Goal: Task Accomplishment & Management: Complete application form

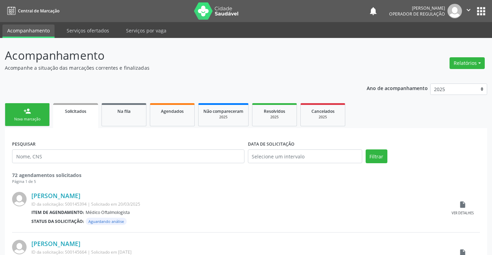
click at [20, 116] on link "person_add Nova marcação" at bounding box center [27, 114] width 45 height 23
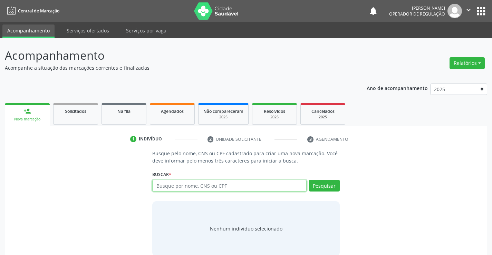
click at [239, 190] on input "text" at bounding box center [229, 186] width 154 height 12
type input "701401649765931"
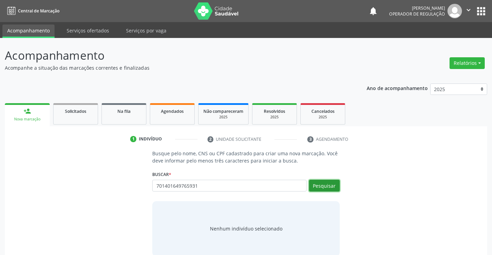
click at [328, 184] on button "Pesquisar" at bounding box center [324, 186] width 31 height 12
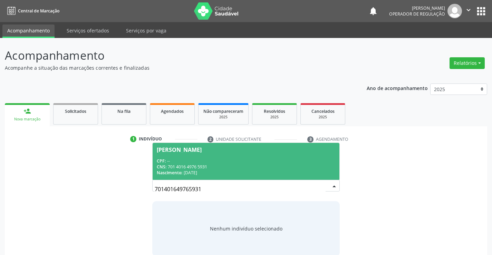
click at [274, 167] on div "CNS: 701 4016 4976 5931" at bounding box center [246, 167] width 178 height 6
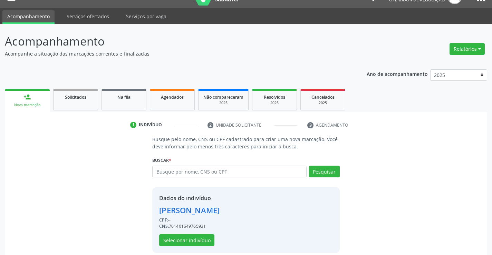
scroll to position [22, 0]
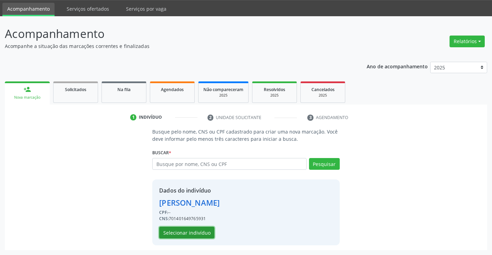
click at [188, 232] on button "Selecionar indivíduo" at bounding box center [186, 233] width 55 height 12
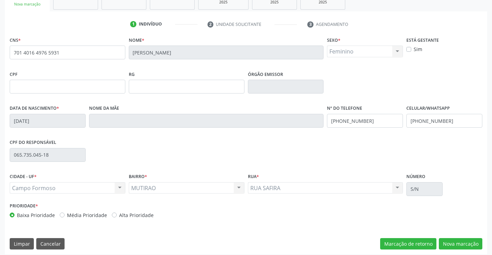
scroll to position [119, 0]
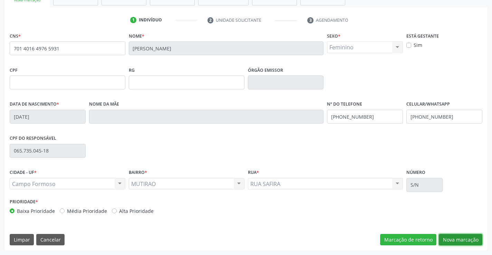
click at [450, 236] on button "Nova marcação" at bounding box center [459, 240] width 43 height 12
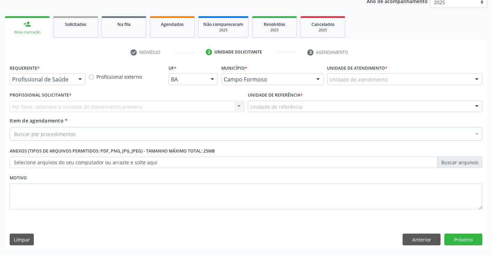
scroll to position [87, 0]
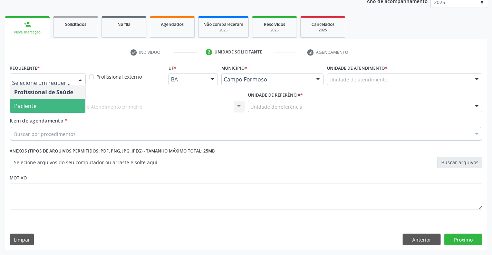
click at [51, 102] on span "Paciente" at bounding box center [47, 106] width 75 height 14
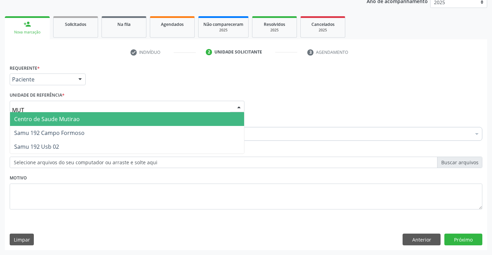
type input "MUTI"
click at [62, 119] on span "Centro de Saude Mutirao" at bounding box center [47, 119] width 66 height 8
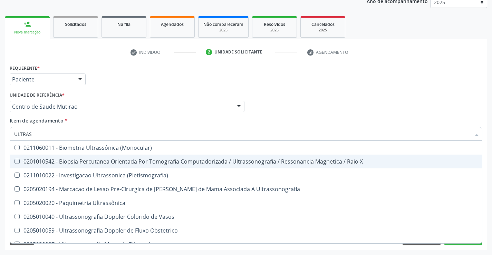
type input "ULTRASS"
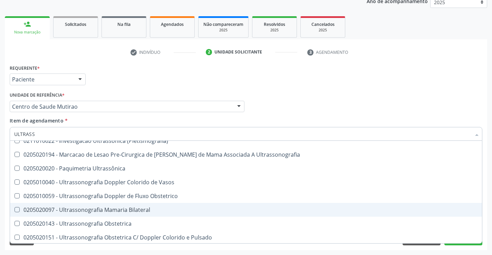
scroll to position [69, 0]
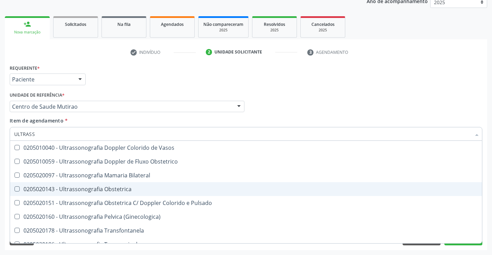
click at [142, 188] on div "0205020143 - Ultrassonografia Obstetrica" at bounding box center [245, 189] width 463 height 6
checkbox Obstetrica "true"
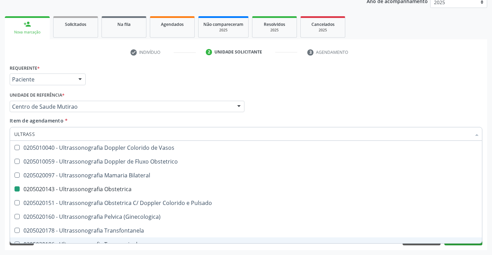
click at [471, 246] on div "Requerente * Paciente Profissional de Saúde Paciente Nenhum resultado encontrad…" at bounding box center [246, 156] width 482 height 187
checkbox X "true"
checkbox Obstetrica "false"
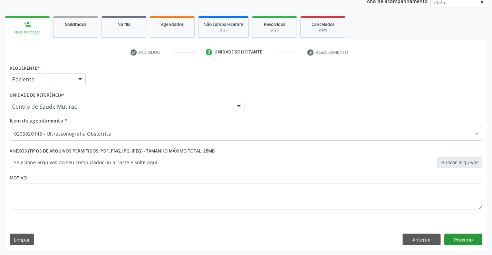
scroll to position [0, 0]
click at [462, 239] on button "Próximo" at bounding box center [463, 240] width 38 height 12
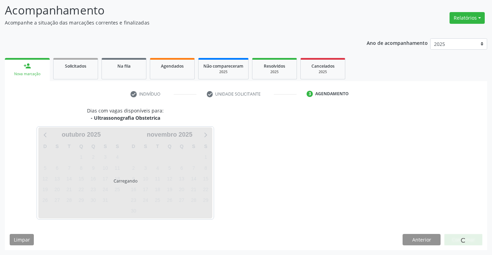
scroll to position [45, 0]
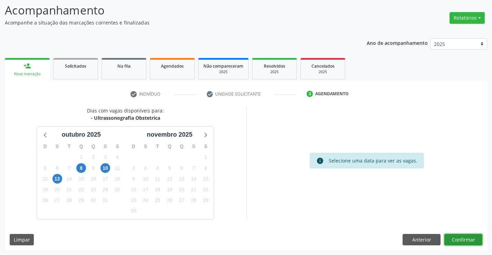
click at [467, 237] on button "Confirmar" at bounding box center [463, 240] width 38 height 12
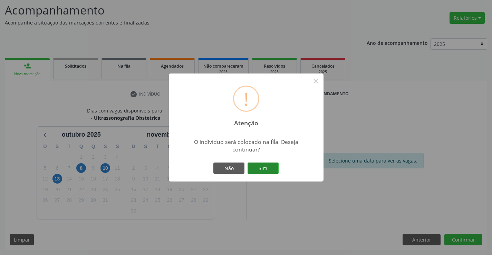
click at [264, 172] on button "Sim" at bounding box center [262, 168] width 31 height 12
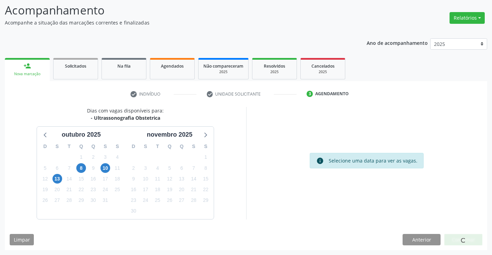
scroll to position [0, 0]
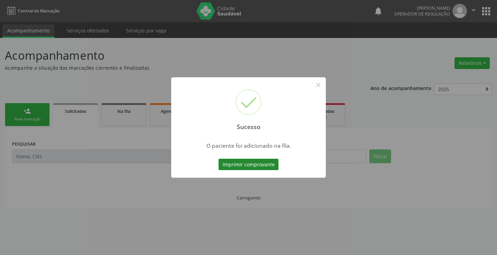
click at [264, 163] on button "Imprimir comprovante" at bounding box center [248, 165] width 60 height 12
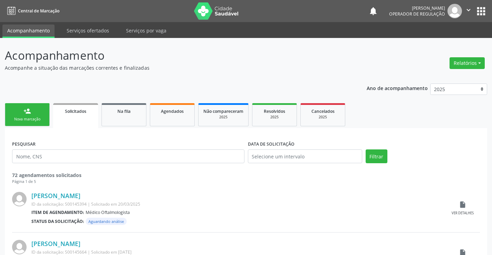
click at [41, 117] on div "Nova marcação" at bounding box center [27, 119] width 34 height 5
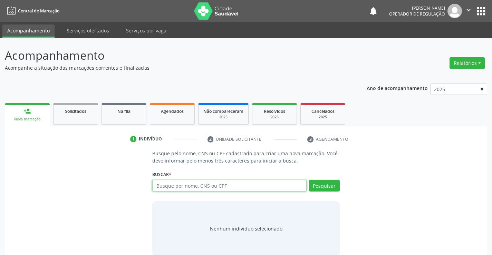
click at [172, 188] on input "text" at bounding box center [229, 186] width 154 height 12
type input "700001716327509"
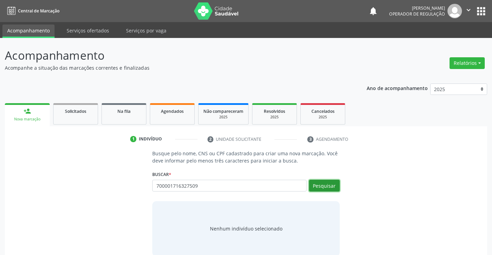
click at [331, 186] on button "Pesquisar" at bounding box center [324, 186] width 31 height 12
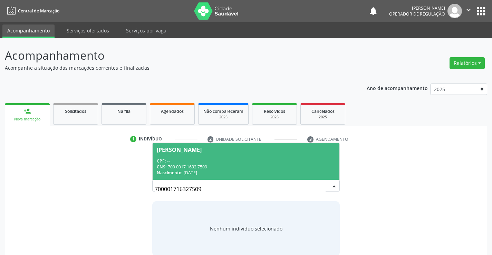
click at [201, 151] on div "[PERSON_NAME]" at bounding box center [179, 150] width 45 height 6
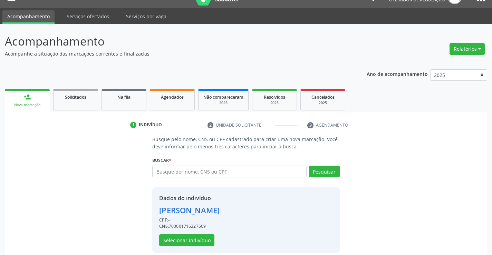
scroll to position [22, 0]
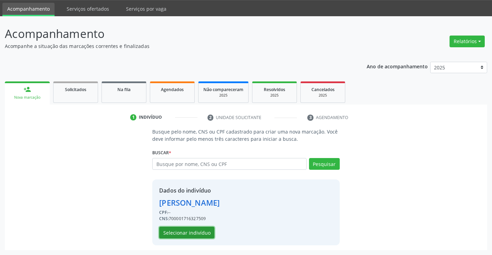
click at [180, 231] on button "Selecionar indivíduo" at bounding box center [186, 233] width 55 height 12
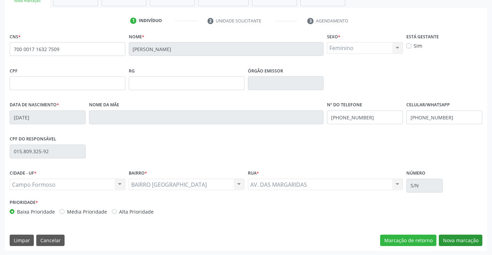
scroll to position [119, 0]
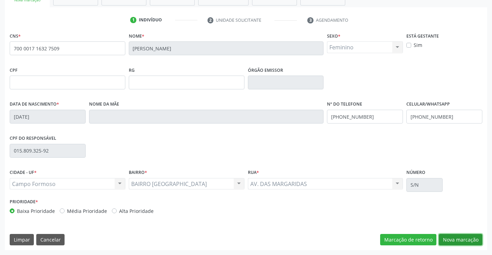
drag, startPoint x: 461, startPoint y: 240, endPoint x: 463, endPoint y: 237, distance: 3.7
click at [461, 239] on button "Nova marcação" at bounding box center [459, 240] width 43 height 12
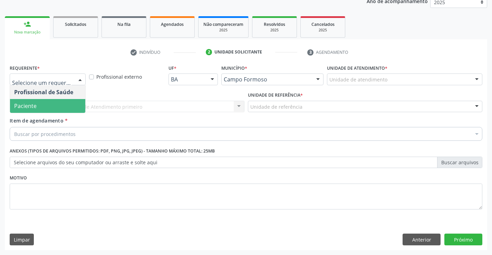
click at [39, 106] on span "Paciente" at bounding box center [47, 106] width 75 height 14
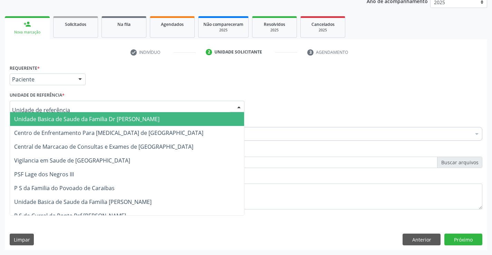
click at [39, 118] on span "Unidade Basica de Saude da Familia Dr [PERSON_NAME]" at bounding box center [86, 119] width 145 height 8
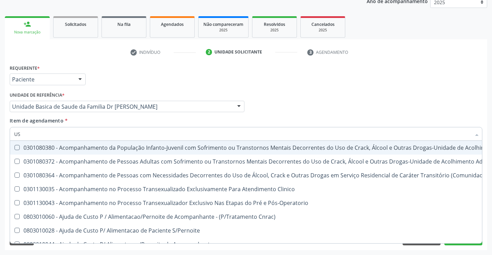
type input "USG"
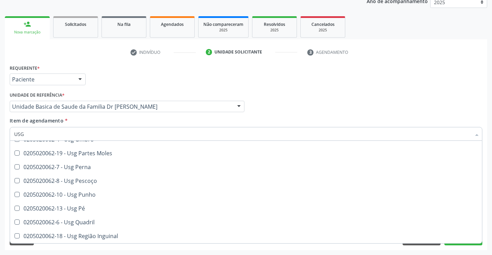
scroll to position [138, 0]
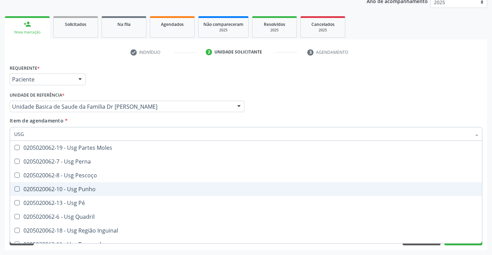
click at [113, 193] on span "0205020062-10 - Usg Punho" at bounding box center [246, 189] width 472 height 14
checkbox Punho "true"
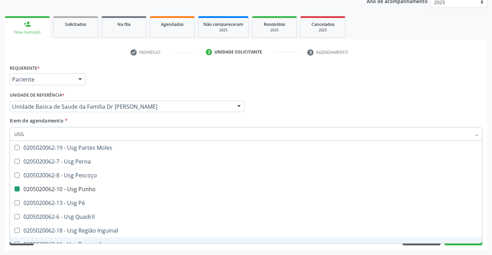
click at [120, 248] on div "Requerente * Paciente Profissional de Saúde Paciente Nenhum resultado encontrad…" at bounding box center [246, 156] width 482 height 187
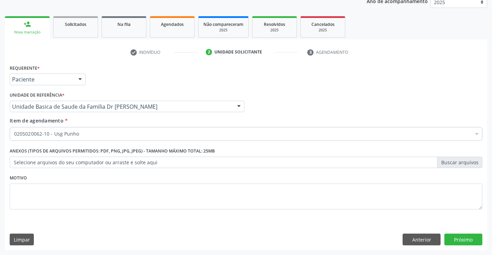
scroll to position [0, 0]
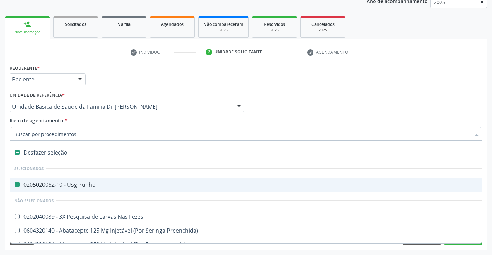
type input "R"
checkbox Punho "false"
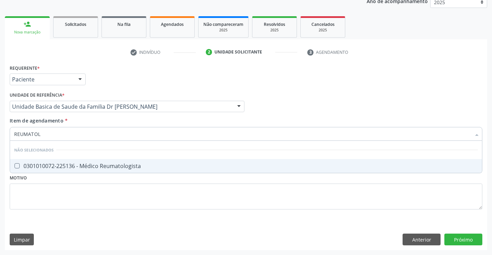
type input "REUMATOLO"
click at [92, 167] on div "0301010072-225136 - Médico Reumatologista" at bounding box center [245, 166] width 463 height 6
checkbox Reumatologista "true"
click at [466, 241] on div "Requerente * Paciente Profissional de Saúde Paciente Nenhum resultado encontrad…" at bounding box center [246, 156] width 482 height 187
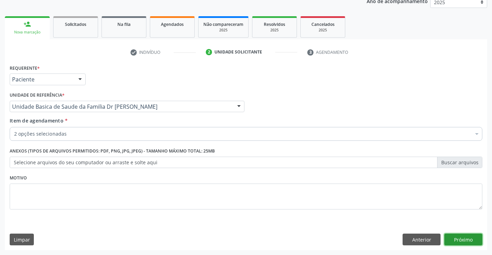
click at [466, 241] on button "Próximo" at bounding box center [463, 240] width 38 height 12
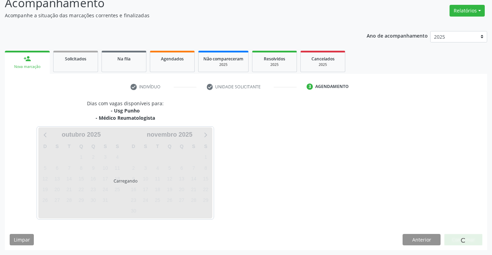
scroll to position [73, 0]
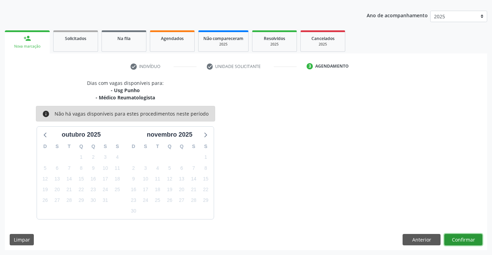
click at [466, 241] on button "Confirmar" at bounding box center [463, 240] width 38 height 12
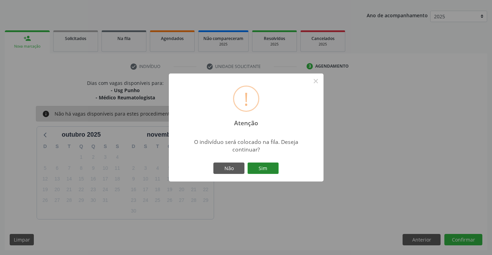
click at [260, 168] on button "Sim" at bounding box center [262, 168] width 31 height 12
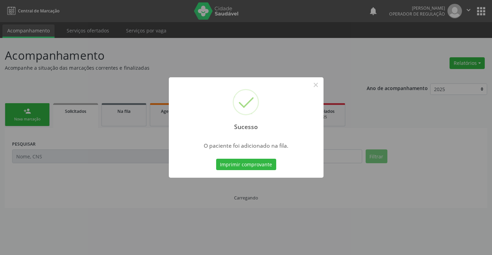
scroll to position [0, 0]
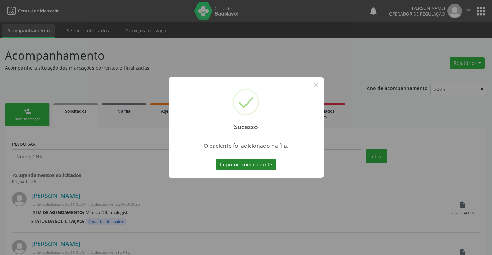
click at [252, 159] on button "Imprimir comprovante" at bounding box center [246, 165] width 60 height 12
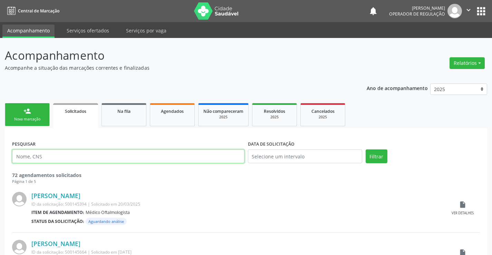
click at [162, 155] on input "text" at bounding box center [128, 156] width 232 height 14
type input "70680"
click at [24, 106] on link "person_add Nova marcação" at bounding box center [27, 114] width 45 height 23
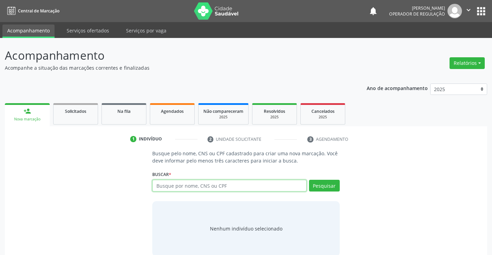
click at [179, 187] on input "text" at bounding box center [229, 186] width 154 height 12
type input "706804220836620"
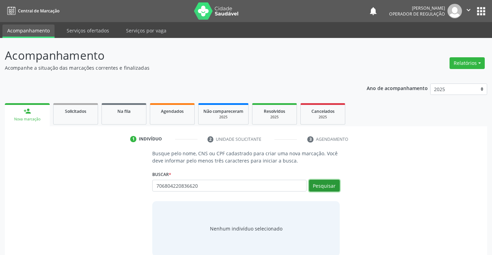
click at [327, 187] on button "Pesquisar" at bounding box center [324, 186] width 31 height 12
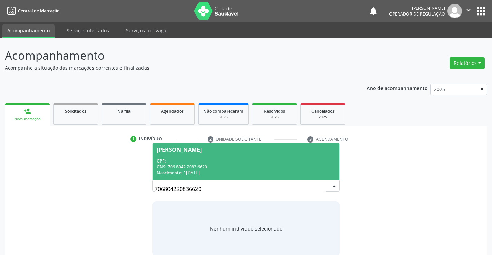
click at [285, 167] on div "CNS: 706 8042 2083 6620" at bounding box center [246, 167] width 178 height 6
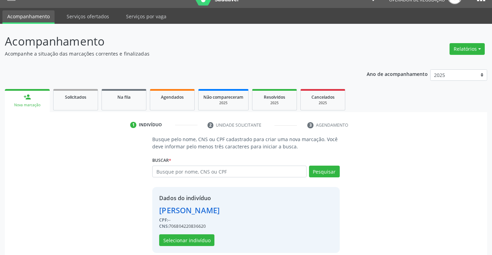
scroll to position [22, 0]
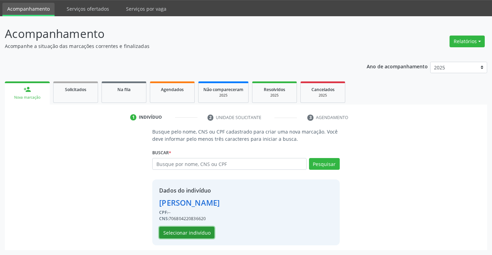
click at [174, 230] on button "Selecionar indivíduo" at bounding box center [186, 233] width 55 height 12
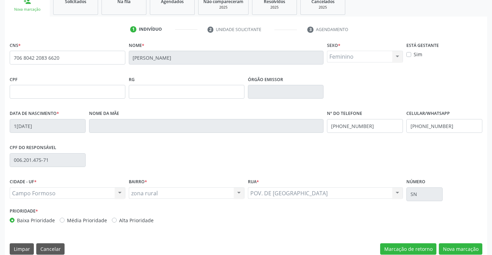
scroll to position [119, 0]
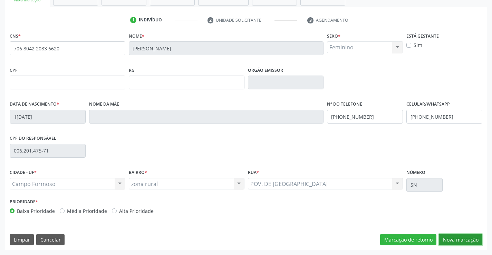
click at [470, 238] on button "Nova marcação" at bounding box center [459, 240] width 43 height 12
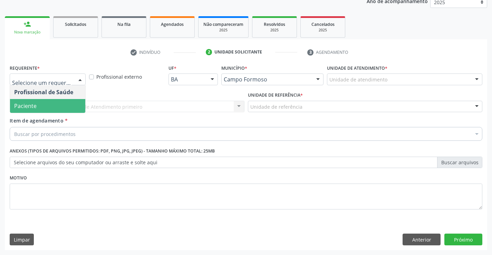
click at [41, 105] on span "Paciente" at bounding box center [47, 106] width 75 height 14
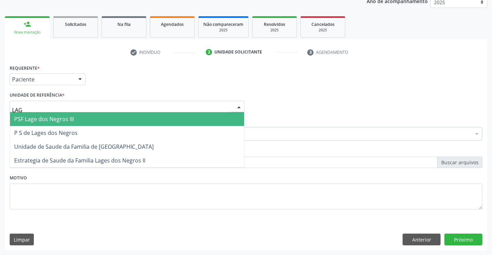
type input "LAGO"
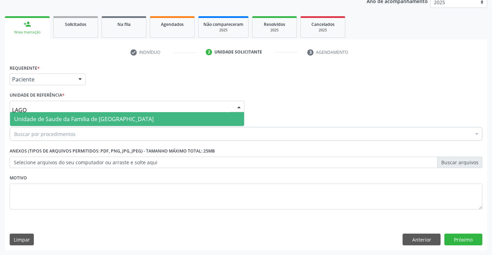
click at [54, 119] on span "Unidade de Saude da Familia de [GEOGRAPHIC_DATA]" at bounding box center [83, 119] width 139 height 8
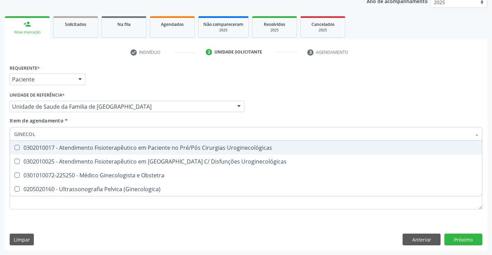
type input "GINECOLO"
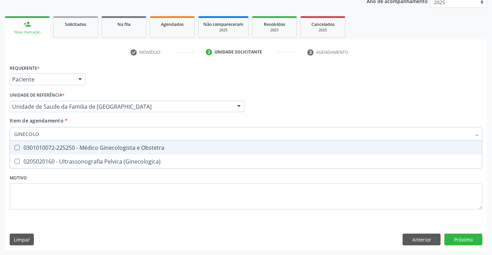
click at [102, 147] on div "0301010072-225250 - Médico Ginecologista e Obstetra" at bounding box center [245, 148] width 463 height 6
checkbox Obstetra "true"
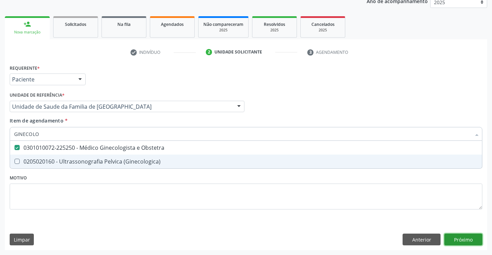
click at [469, 242] on div "Requerente * Paciente Profissional de Saúde Paciente Nenhum resultado encontrad…" at bounding box center [246, 156] width 482 height 187
checkbox \(Ginecologica\) "true"
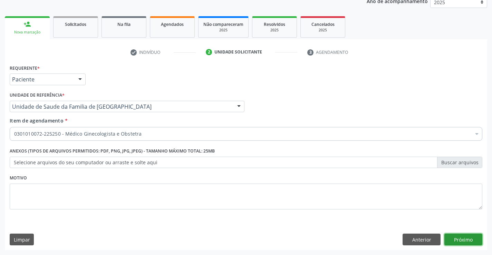
click at [471, 239] on button "Próximo" at bounding box center [463, 240] width 38 height 12
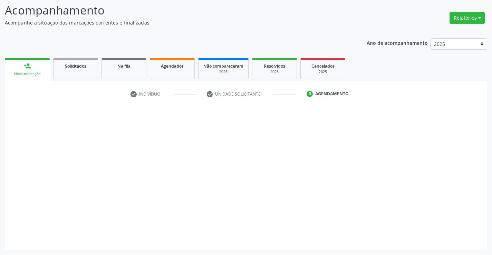
scroll to position [45, 0]
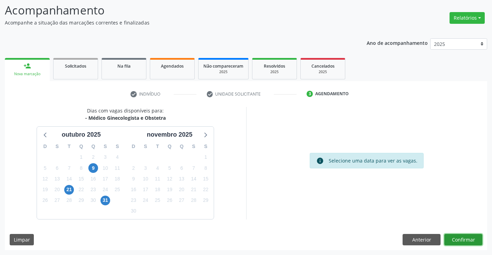
click at [462, 238] on button "Confirmar" at bounding box center [463, 240] width 38 height 12
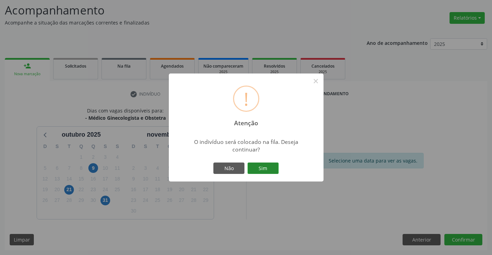
click at [266, 171] on button "Sim" at bounding box center [262, 168] width 31 height 12
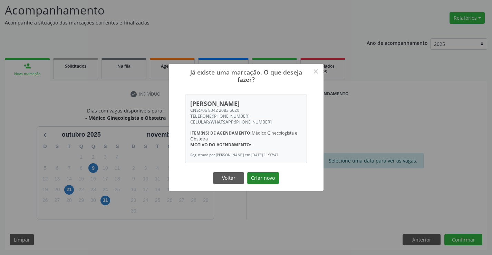
click at [257, 175] on button "Criar novo" at bounding box center [263, 178] width 32 height 12
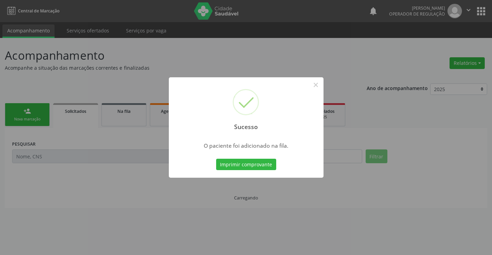
scroll to position [0, 0]
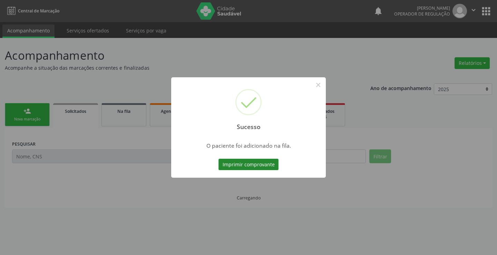
click at [267, 167] on button "Imprimir comprovante" at bounding box center [248, 165] width 60 height 12
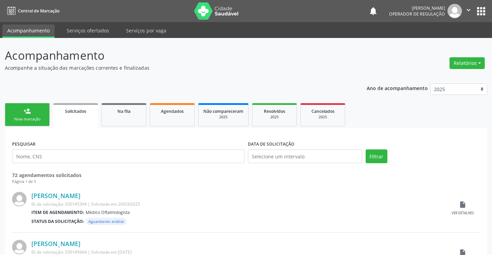
click at [40, 113] on link "person_add Nova marcação" at bounding box center [27, 114] width 45 height 23
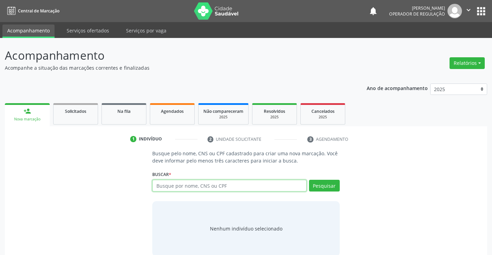
click at [206, 186] on input "text" at bounding box center [229, 186] width 154 height 12
type input "705009279541256"
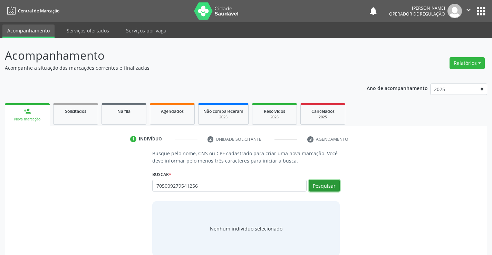
click at [325, 187] on button "Pesquisar" at bounding box center [324, 186] width 31 height 12
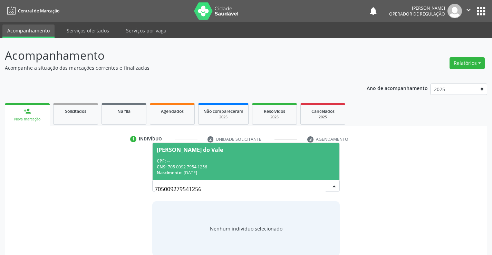
click at [264, 164] on div "CNS: 705 0092 7954 1256" at bounding box center [246, 167] width 178 height 6
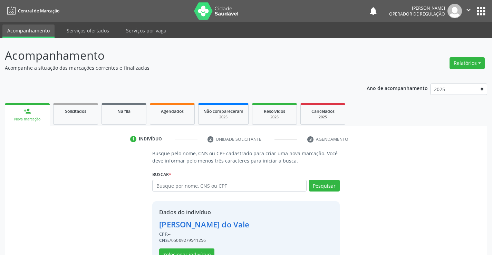
scroll to position [22, 0]
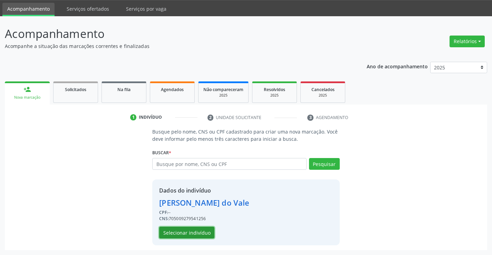
click at [199, 229] on button "Selecionar indivíduo" at bounding box center [186, 233] width 55 height 12
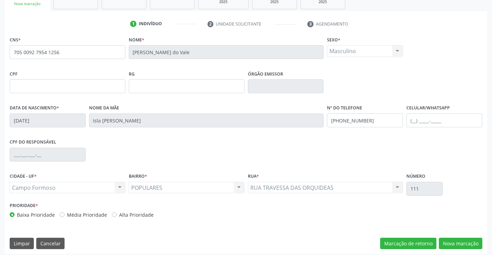
scroll to position [119, 0]
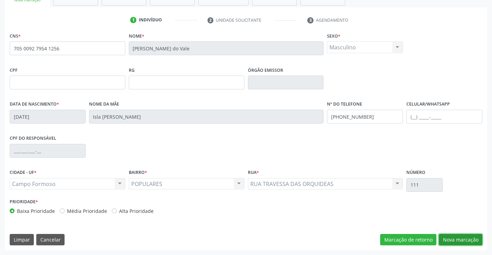
click at [460, 234] on button "Nova marcação" at bounding box center [459, 240] width 43 height 12
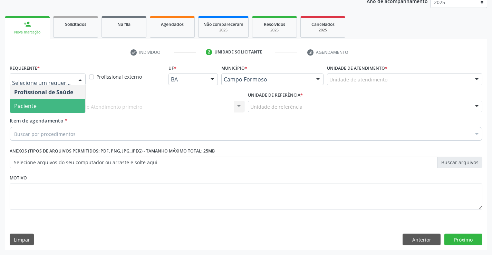
click at [38, 107] on span "Paciente" at bounding box center [47, 106] width 75 height 14
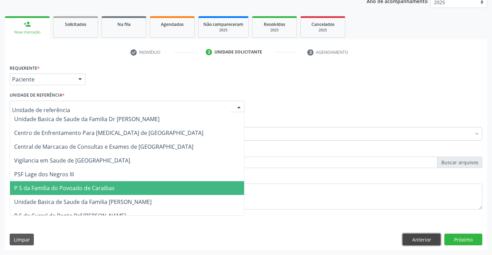
click at [420, 237] on button "Anterior" at bounding box center [421, 240] width 38 height 12
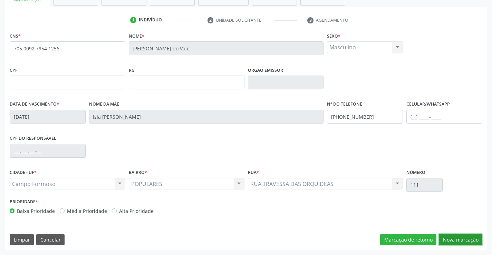
click at [448, 243] on button "Nova marcação" at bounding box center [459, 240] width 43 height 12
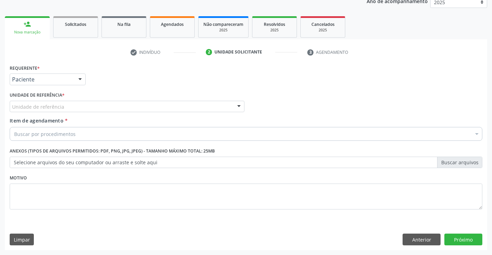
click at [63, 108] on div "Unidade de referência" at bounding box center [127, 107] width 235 height 12
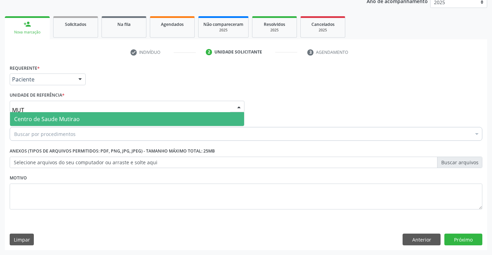
type input "MUTI"
click at [84, 122] on span "Centro de Saude Mutirao" at bounding box center [127, 119] width 234 height 14
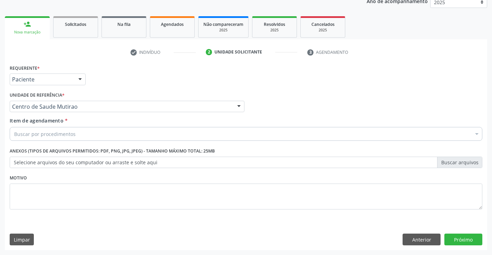
click at [80, 131] on div "Buscar por procedimentos" at bounding box center [246, 134] width 472 height 14
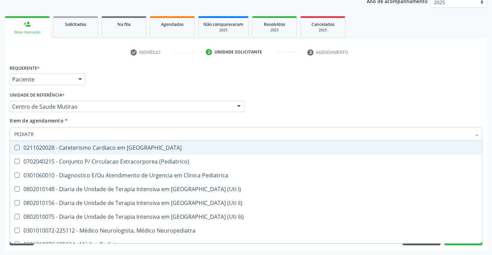
type input "PEDIATRA"
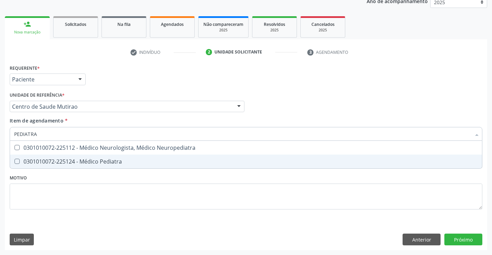
click at [149, 162] on div "0301010072-225124 - Médico Pediatra" at bounding box center [245, 162] width 463 height 6
checkbox Pediatra "true"
click at [448, 237] on div "Requerente * Paciente Profissional de Saúde Paciente Nenhum resultado encontrad…" at bounding box center [246, 156] width 482 height 187
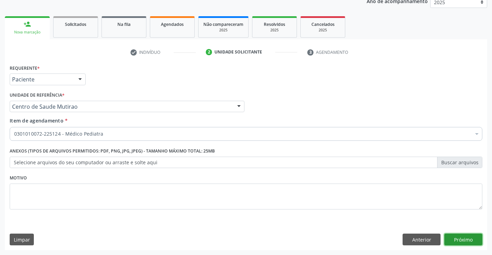
click at [453, 238] on button "Próximo" at bounding box center [463, 240] width 38 height 12
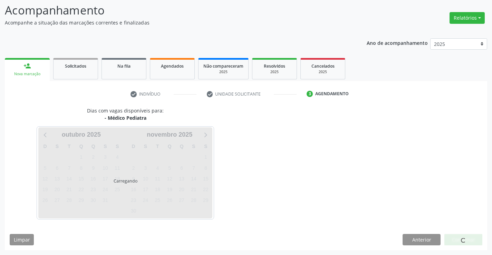
scroll to position [45, 0]
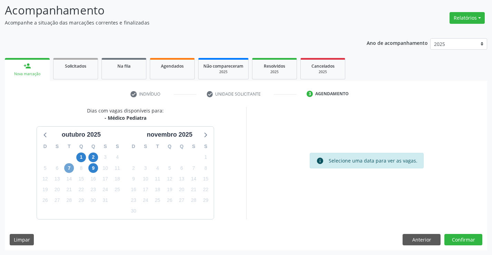
click at [69, 168] on span "7" at bounding box center [69, 168] width 10 height 10
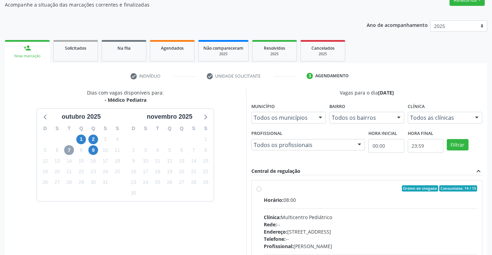
scroll to position [80, 0]
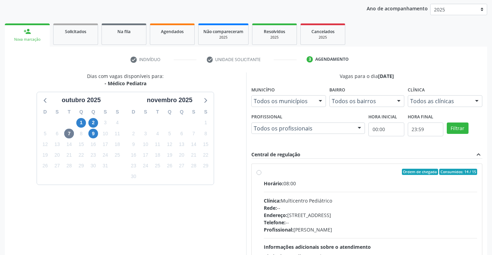
click at [264, 172] on label "Ordem de chegada Consumidos: 14 / 15 Horário: 08:00 Clínica: Multicentro Pediát…" at bounding box center [371, 222] width 214 height 106
click at [258, 172] on input "Ordem de chegada Consumidos: 14 / 15 Horário: 08:00 Clínica: Multicentro Pediát…" at bounding box center [258, 172] width 5 height 6
radio input "true"
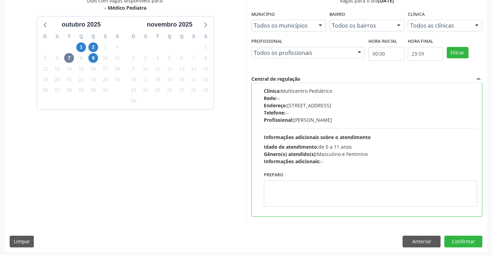
scroll to position [157, 0]
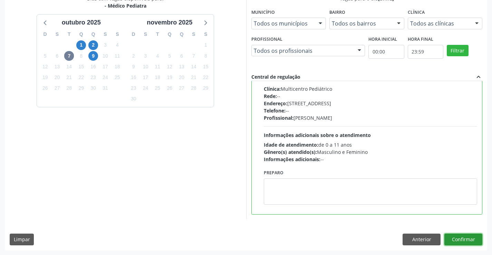
click at [462, 239] on button "Confirmar" at bounding box center [463, 240] width 38 height 12
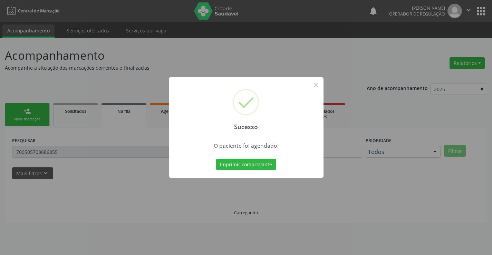
scroll to position [0, 0]
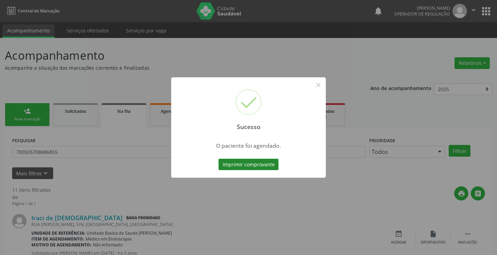
click at [264, 168] on button "Imprimir comprovante" at bounding box center [248, 165] width 60 height 12
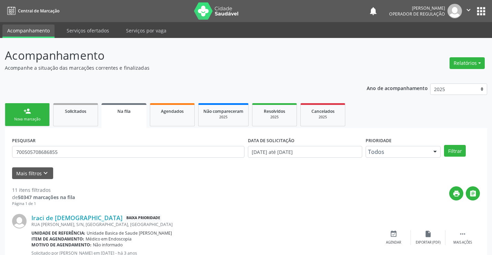
click at [41, 108] on link "person_add Nova marcação" at bounding box center [27, 114] width 45 height 23
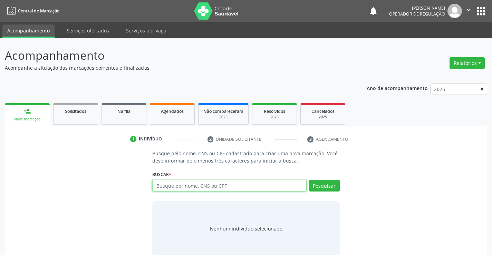
click at [206, 183] on input "text" at bounding box center [229, 186] width 154 height 12
type input "701407640686236"
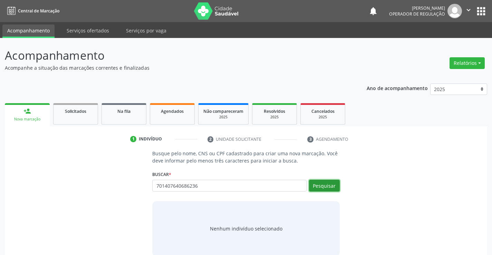
click at [320, 186] on button "Pesquisar" at bounding box center [324, 186] width 31 height 12
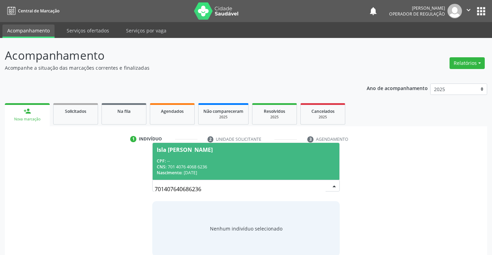
click at [283, 165] on div "CNS: 701 4076 4068 6236" at bounding box center [246, 167] width 178 height 6
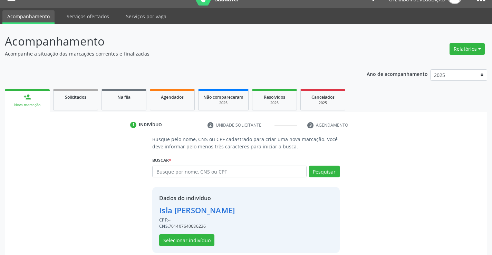
scroll to position [22, 0]
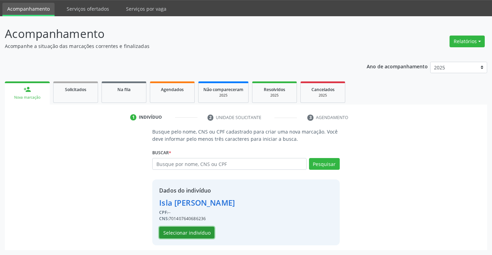
click at [198, 234] on button "Selecionar indivíduo" at bounding box center [186, 233] width 55 height 12
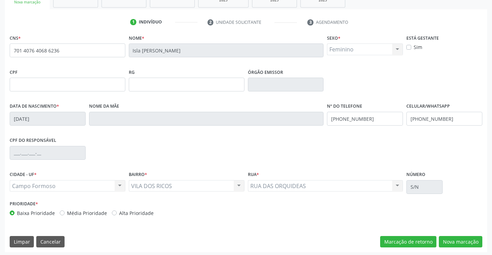
scroll to position [119, 0]
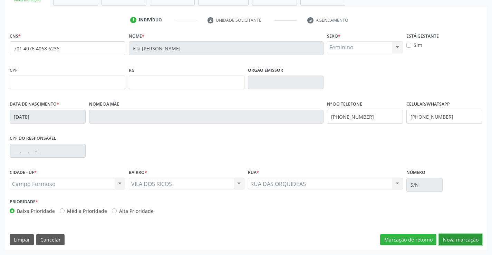
click at [449, 241] on button "Nova marcação" at bounding box center [459, 240] width 43 height 12
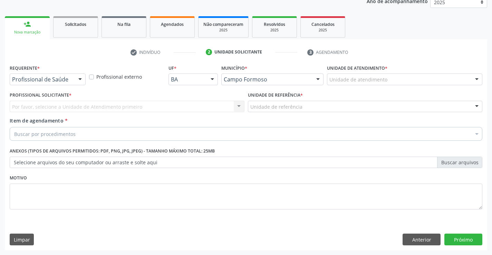
scroll to position [87, 0]
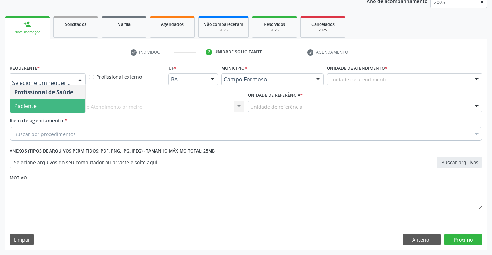
click at [28, 102] on span "Paciente" at bounding box center [25, 106] width 22 height 8
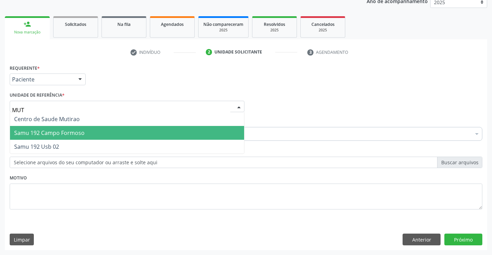
type input "MUTI"
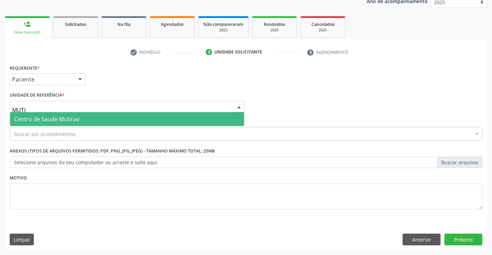
click at [119, 120] on span "Centro de Saude Mutirao" at bounding box center [127, 119] width 234 height 14
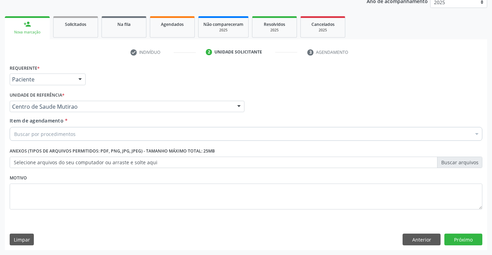
click at [111, 138] on div "Buscar por procedimentos" at bounding box center [246, 134] width 472 height 14
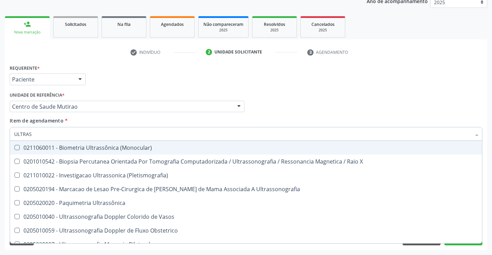
type input "ULTRASS"
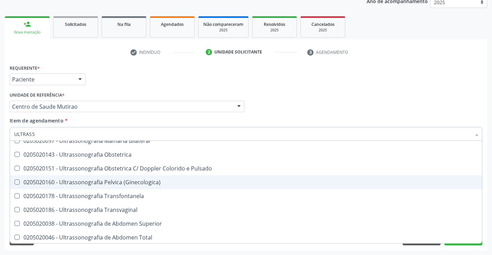
scroll to position [138, 0]
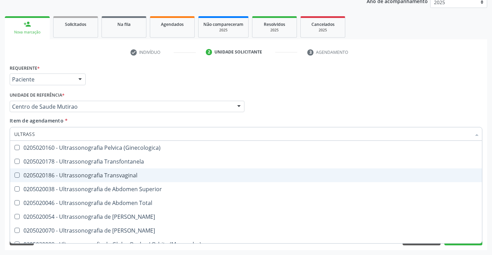
click at [118, 174] on div "0205020186 - Ultrassonografia Transvaginal" at bounding box center [245, 175] width 463 height 6
checkbox Transvaginal "true"
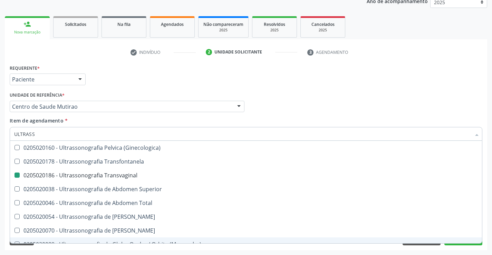
click at [420, 246] on div "Requerente * Paciente Profissional de Saúde Paciente Nenhum resultado encontrad…" at bounding box center [246, 156] width 482 height 187
checkbox X "true"
checkbox Transvaginal "false"
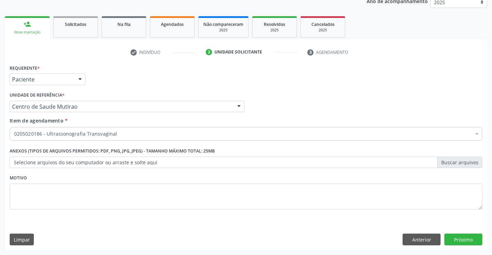
scroll to position [0, 0]
click at [459, 244] on button "Próximo" at bounding box center [463, 240] width 38 height 12
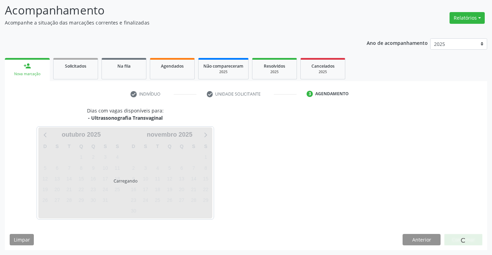
scroll to position [45, 0]
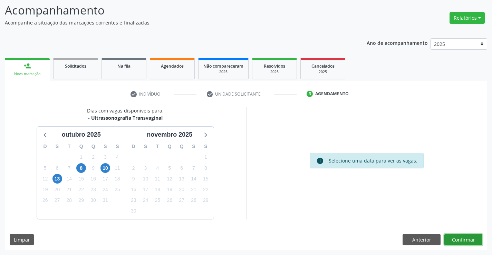
click at [454, 241] on button "Confirmar" at bounding box center [463, 240] width 38 height 12
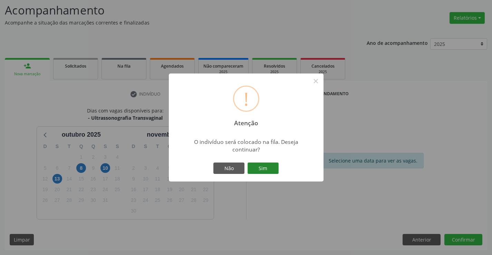
click at [252, 168] on button "Sim" at bounding box center [262, 168] width 31 height 12
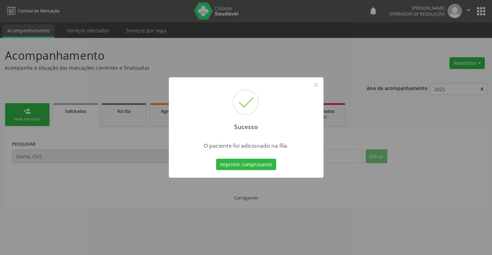
scroll to position [0, 0]
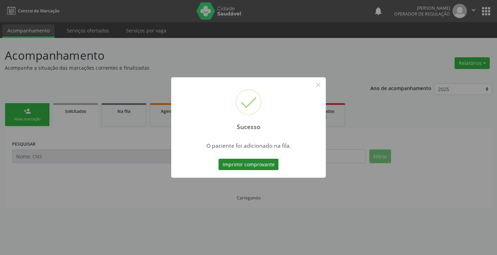
click at [260, 161] on button "Imprimir comprovante" at bounding box center [248, 165] width 60 height 12
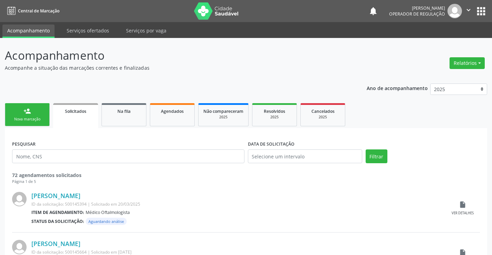
click at [29, 117] on div "Nova marcação" at bounding box center [27, 119] width 34 height 5
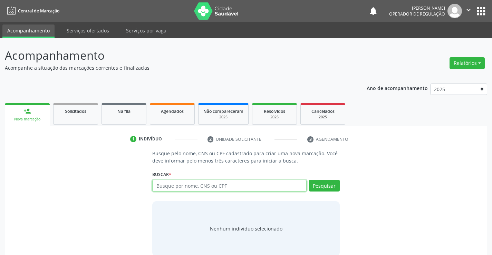
click at [188, 189] on input "text" at bounding box center [229, 186] width 154 height 12
type input "70680229"
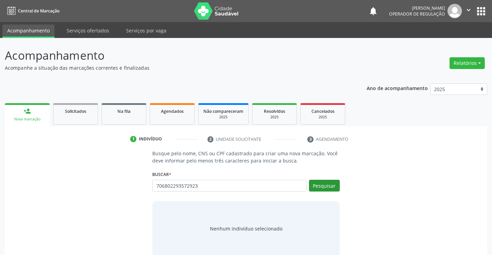
type input "706802293572923"
click at [329, 183] on button "Pesquisar" at bounding box center [324, 186] width 31 height 12
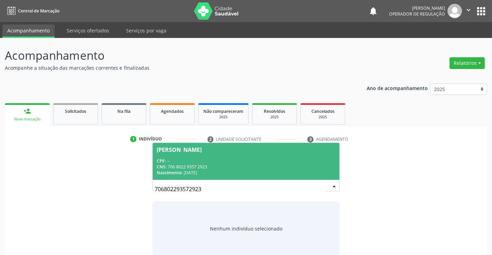
click at [229, 168] on div "CNS: 706 8022 9357 2923" at bounding box center [246, 167] width 178 height 6
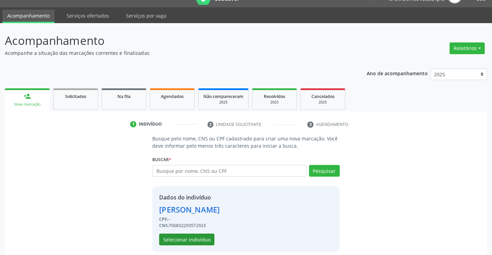
scroll to position [22, 0]
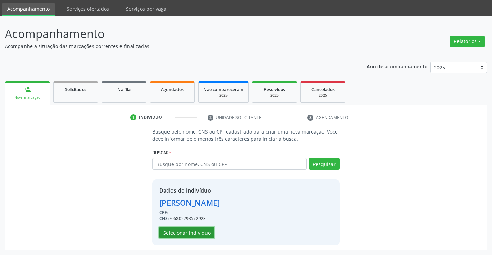
click at [204, 234] on button "Selecionar indivíduo" at bounding box center [186, 233] width 55 height 12
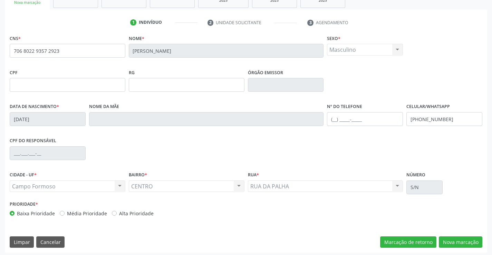
scroll to position [119, 0]
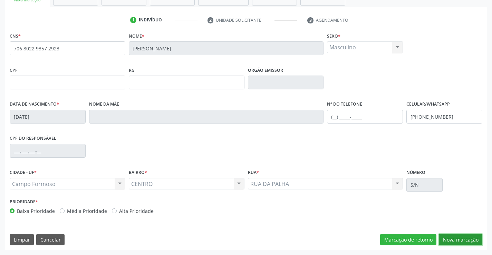
click at [451, 236] on button "Nova marcação" at bounding box center [459, 240] width 43 height 12
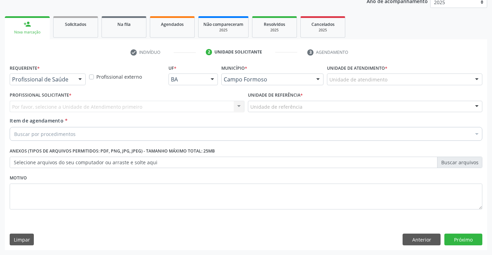
scroll to position [87, 0]
click at [51, 76] on div "Profissional de Saúde" at bounding box center [48, 79] width 76 height 12
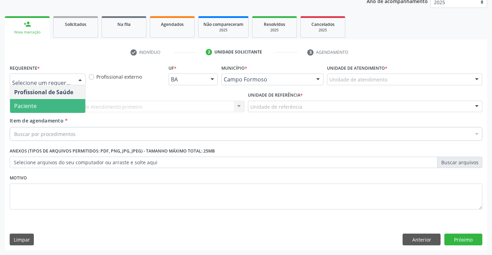
click at [46, 102] on span "Paciente" at bounding box center [47, 106] width 75 height 14
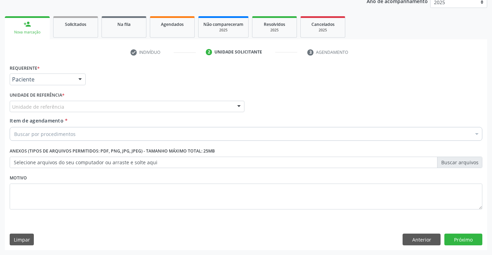
click at [46, 102] on div "Unidade de referência" at bounding box center [127, 107] width 235 height 12
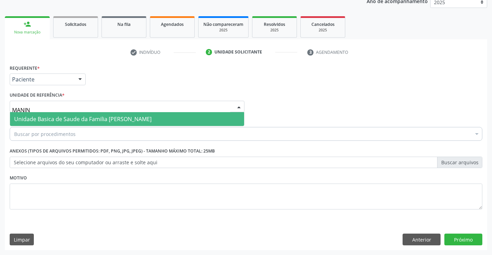
type input "MANINH"
click at [44, 122] on span "Unidade Basica de Saude da Familia [PERSON_NAME]" at bounding box center [82, 119] width 137 height 8
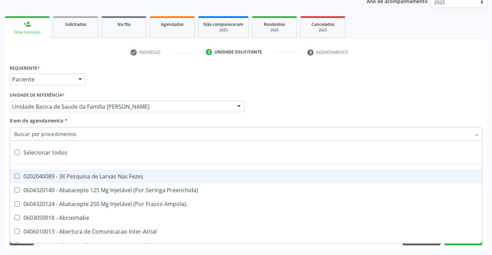
type input "T"
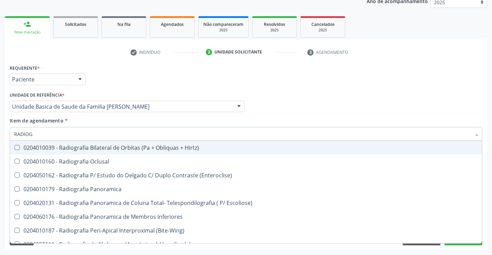
type input "RADIOGR"
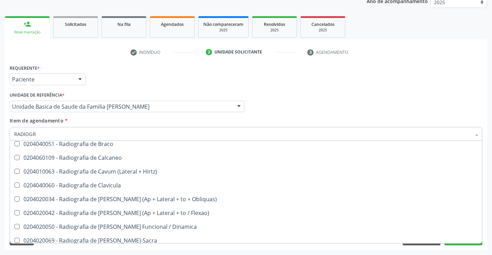
scroll to position [276, 0]
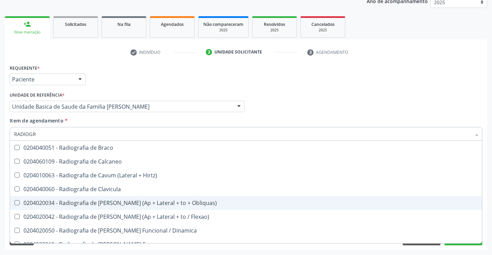
click at [138, 200] on div "0204020034 - Radiografia de Coluna Cervical (Ap + Lateral + to + Obliquas)" at bounding box center [245, 203] width 463 height 6
checkbox Obliquas\) "true"
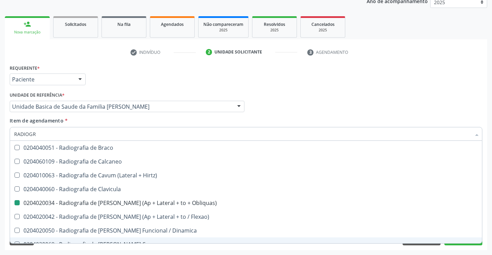
click at [399, 249] on div "Requerente * Paciente Profissional de Saúde Paciente Nenhum resultado encontrad…" at bounding box center [246, 156] width 482 height 187
checkbox Oclusal "true"
checkbox Obliquas\) "false"
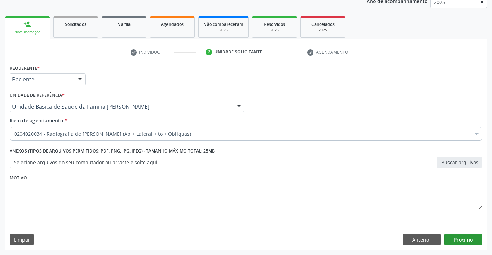
scroll to position [0, 0]
click at [454, 240] on button "Próximo" at bounding box center [463, 240] width 38 height 12
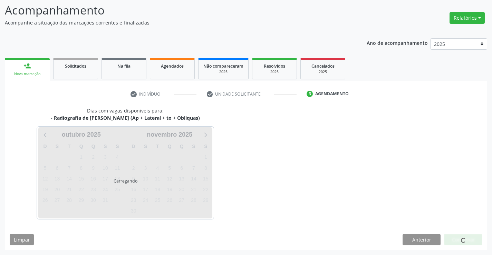
scroll to position [66, 0]
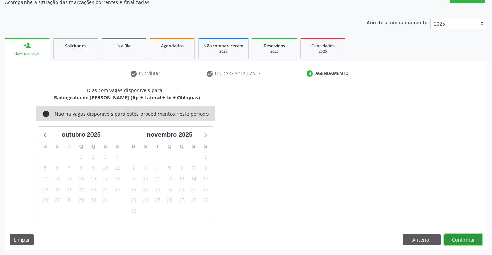
click at [454, 236] on button "Confirmar" at bounding box center [463, 240] width 38 height 12
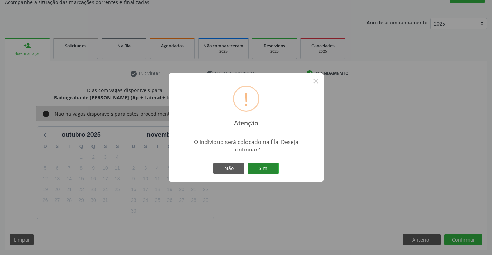
click at [269, 169] on button "Sim" at bounding box center [262, 168] width 31 height 12
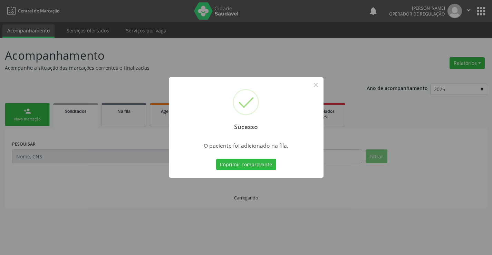
scroll to position [0, 0]
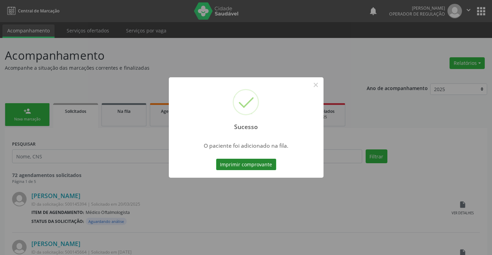
click at [256, 165] on button "Imprimir comprovante" at bounding box center [246, 165] width 60 height 12
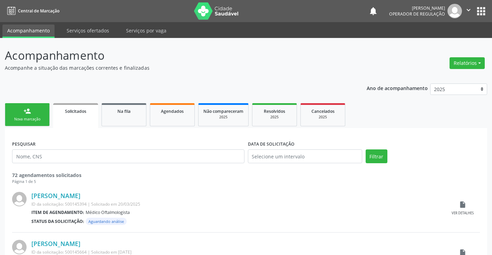
click at [35, 120] on div "Nova marcação" at bounding box center [27, 119] width 34 height 5
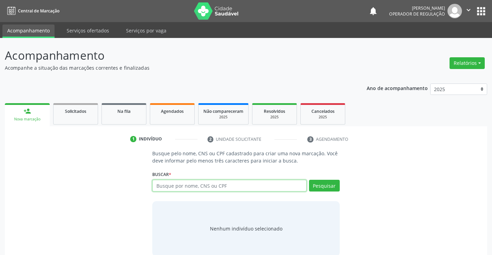
click at [179, 190] on input "text" at bounding box center [229, 186] width 154 height 12
type input "705007243272458"
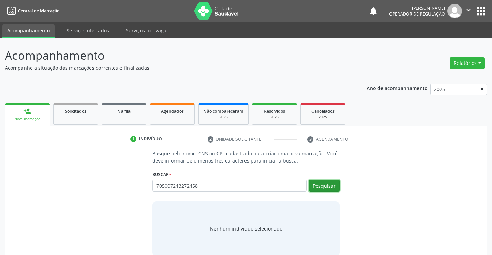
click at [321, 183] on button "Pesquisar" at bounding box center [324, 186] width 31 height 12
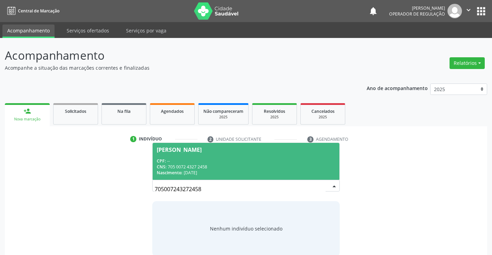
click at [300, 170] on div "Nascimento: 12/07/1969" at bounding box center [246, 173] width 178 height 6
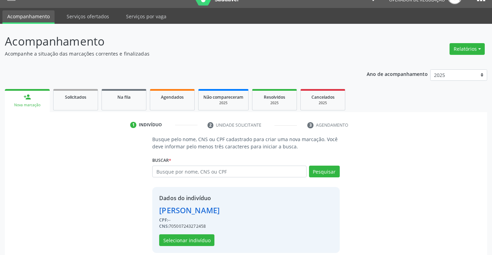
scroll to position [22, 0]
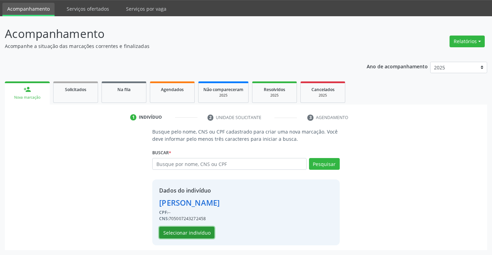
click at [205, 236] on button "Selecionar indivíduo" at bounding box center [186, 233] width 55 height 12
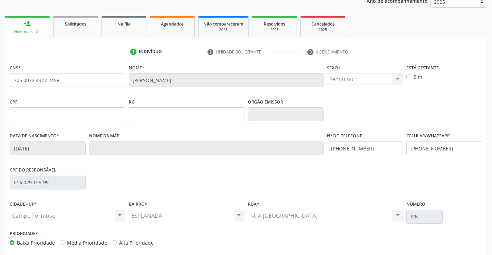
scroll to position [0, 0]
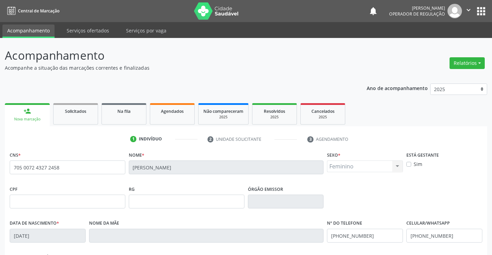
click at [484, 11] on button "apps" at bounding box center [481, 11] width 12 height 12
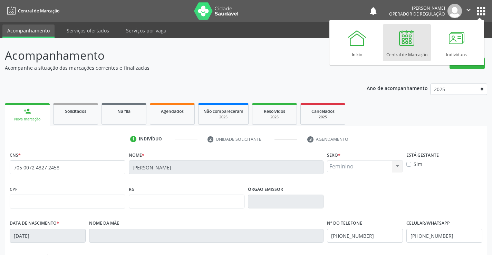
click at [400, 53] on div "Central de Marcação" at bounding box center [406, 52] width 41 height 9
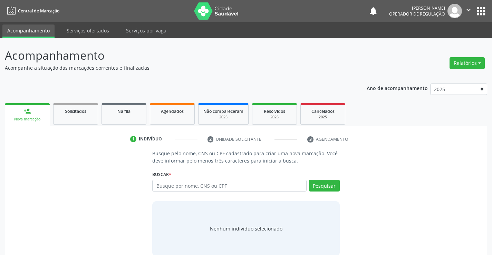
click at [211, 184] on input "text" at bounding box center [229, 186] width 154 height 12
type input "700606474361564"
click at [328, 183] on button "Pesquisar" at bounding box center [324, 186] width 31 height 12
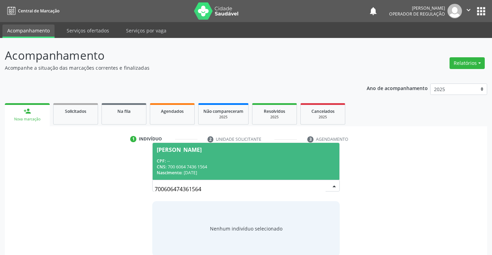
click at [269, 160] on div "CPF: --" at bounding box center [246, 161] width 178 height 6
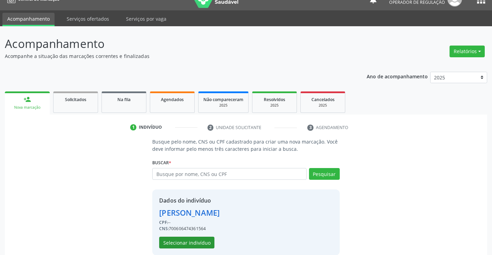
scroll to position [22, 0]
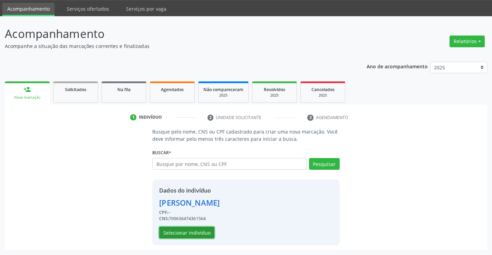
click at [209, 230] on button "Selecionar indivíduo" at bounding box center [186, 233] width 55 height 12
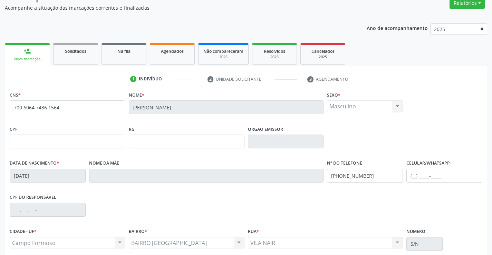
scroll to position [119, 0]
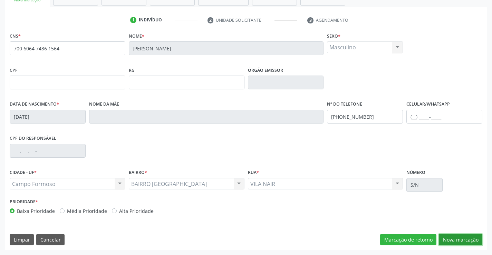
click at [449, 236] on button "Nova marcação" at bounding box center [459, 240] width 43 height 12
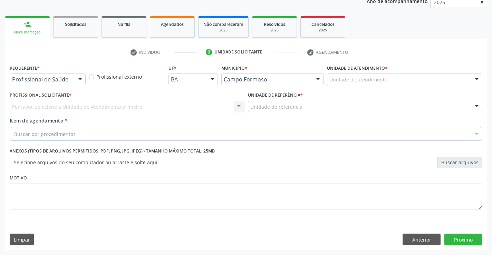
scroll to position [87, 0]
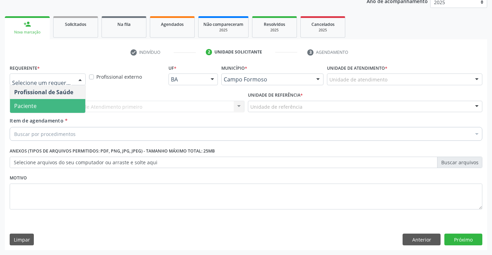
click at [52, 100] on span "Paciente" at bounding box center [47, 106] width 75 height 14
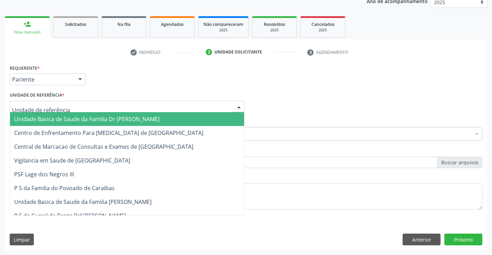
click at [70, 105] on div at bounding box center [127, 107] width 235 height 12
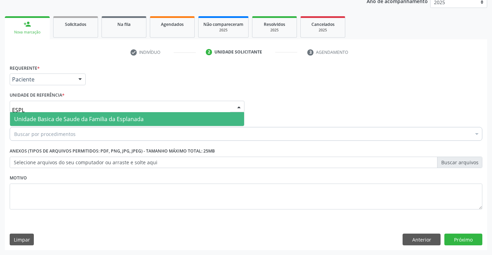
type input "ESPLA"
click at [76, 115] on span "Unidade Basica de Saude da Familia da Esplanada" at bounding box center [78, 119] width 129 height 8
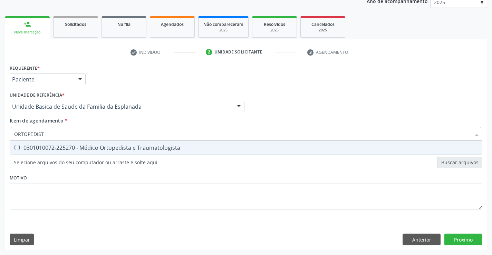
type input "ORTOPEDISTA"
click at [98, 150] on div "0301010072-225270 - Médico Ortopedista e Traumatologista" at bounding box center [245, 148] width 463 height 6
checkbox Traumatologista "true"
click at [83, 187] on div "Requerente * Paciente Profissional de Saúde Paciente Nenhum resultado encontrad…" at bounding box center [246, 141] width 472 height 156
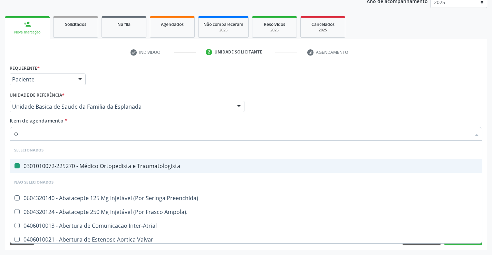
type input "OF"
checkbox Traumatologista "false"
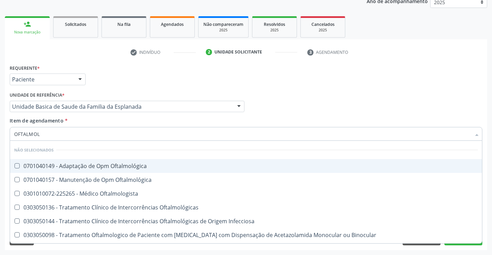
type input "OFTALMOLO"
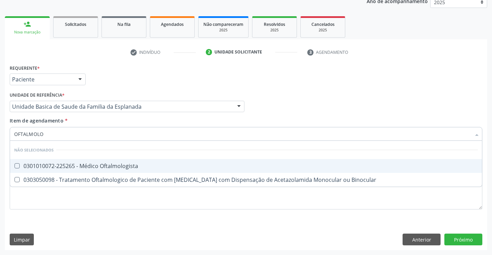
click at [117, 164] on div "0301010072-225265 - Médico Oftalmologista" at bounding box center [245, 166] width 463 height 6
checkbox Oftalmologista "true"
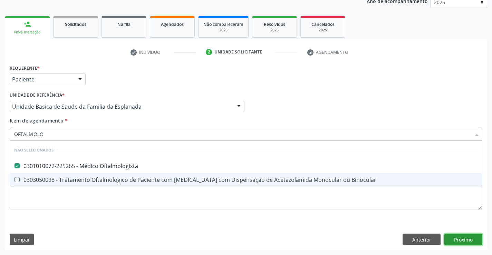
click at [451, 241] on div "Requerente * Paciente Profissional de Saúde Paciente Nenhum resultado encontrad…" at bounding box center [246, 156] width 482 height 187
checkbox Binocular "true"
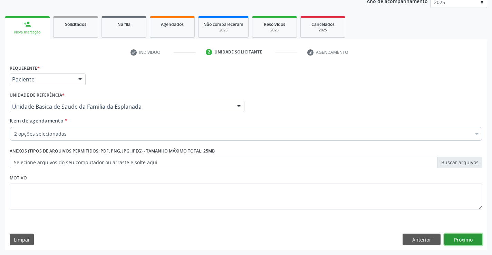
click at [458, 240] on button "Próximo" at bounding box center [463, 240] width 38 height 12
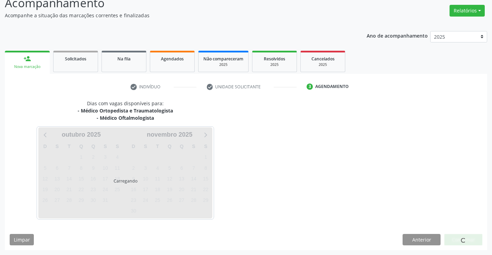
scroll to position [73, 0]
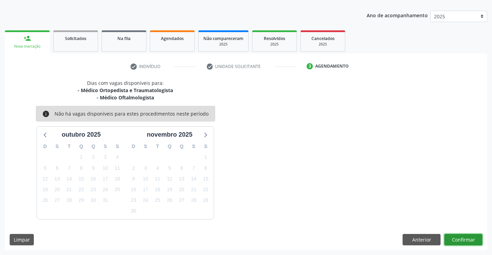
click at [452, 235] on button "Confirmar" at bounding box center [463, 240] width 38 height 12
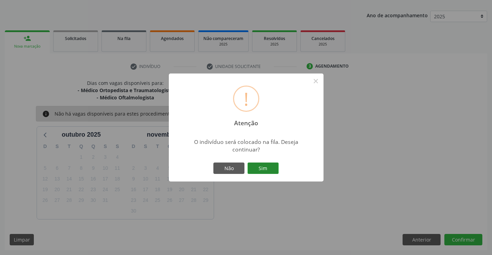
click at [270, 166] on button "Sim" at bounding box center [262, 168] width 31 height 12
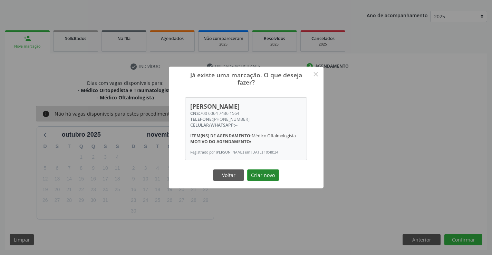
click at [269, 178] on button "Criar novo" at bounding box center [263, 175] width 32 height 12
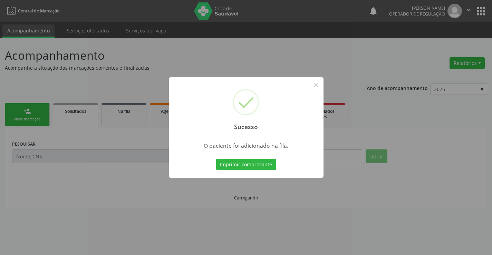
scroll to position [0, 0]
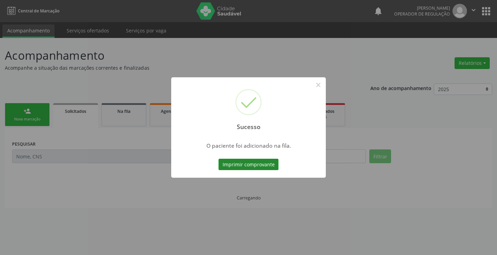
click at [264, 166] on button "Imprimir comprovante" at bounding box center [248, 165] width 60 height 12
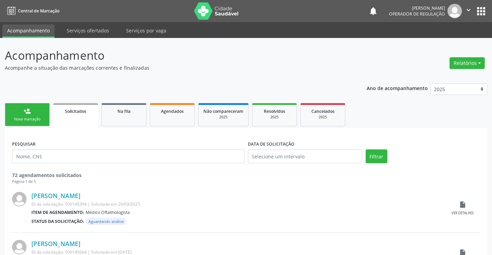
click at [481, 13] on button "apps" at bounding box center [481, 11] width 12 height 12
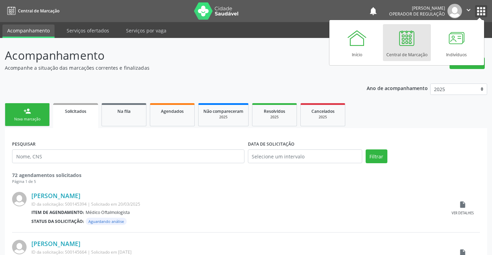
click at [467, 10] on icon "" at bounding box center [468, 10] width 8 height 8
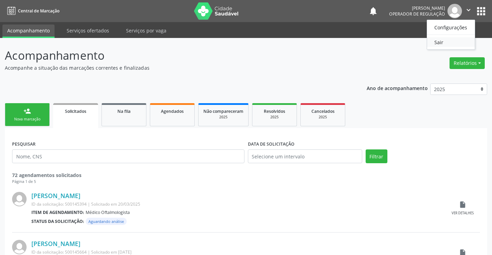
click at [442, 44] on link "Sair" at bounding box center [451, 42] width 48 height 10
